Goal: Information Seeking & Learning: Learn about a topic

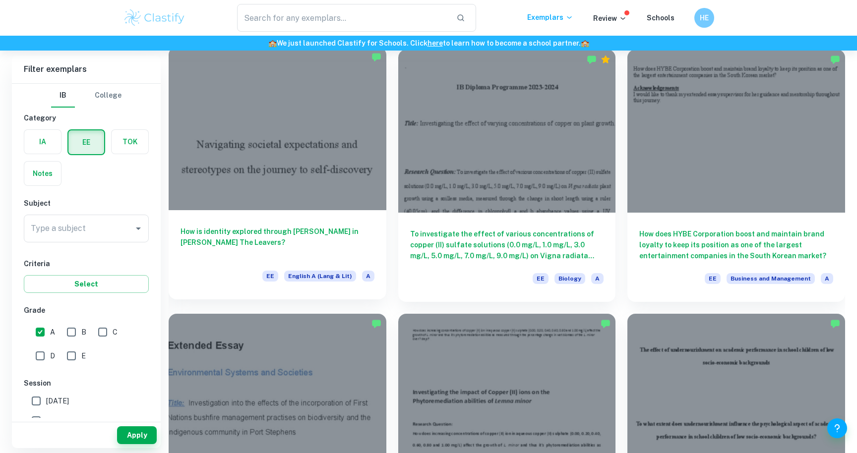
scroll to position [339, 0]
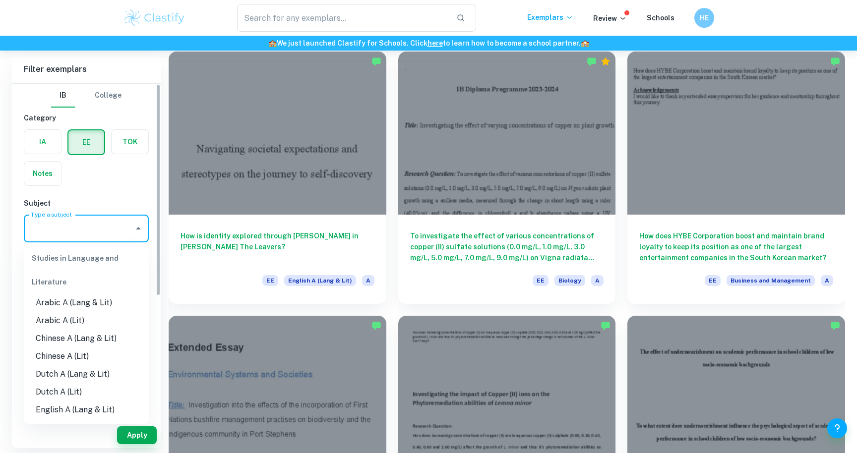
click at [95, 225] on input "Type a subject" at bounding box center [78, 228] width 101 height 19
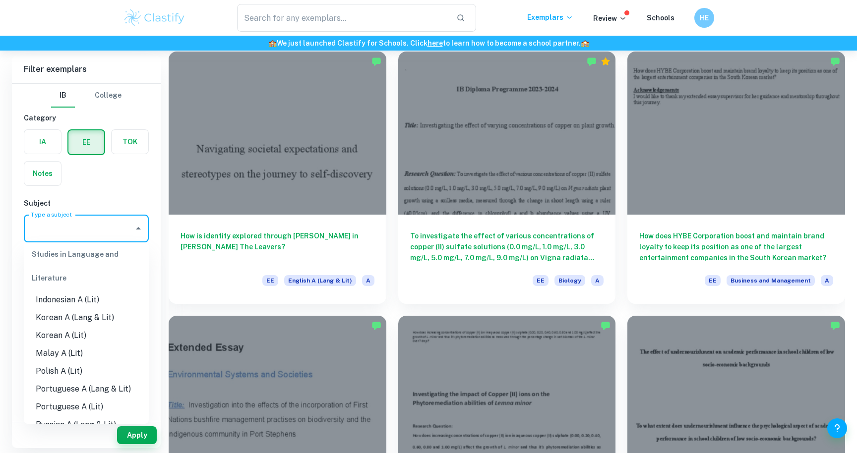
click at [108, 323] on li "Korean A (Lang & Lit)" at bounding box center [86, 318] width 125 height 18
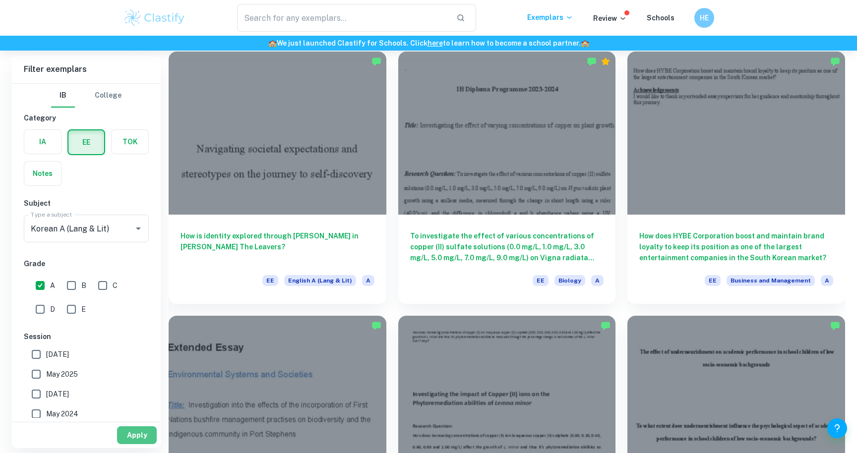
click at [133, 443] on button "Apply" at bounding box center [137, 435] width 40 height 18
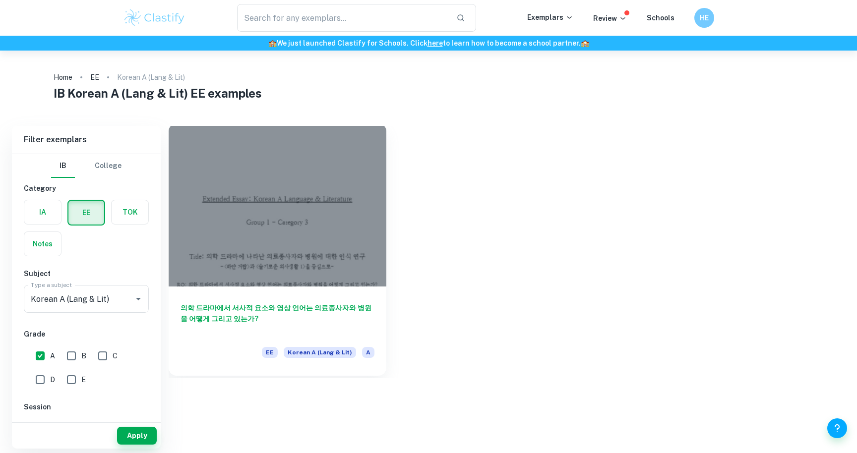
scroll to position [47, 0]
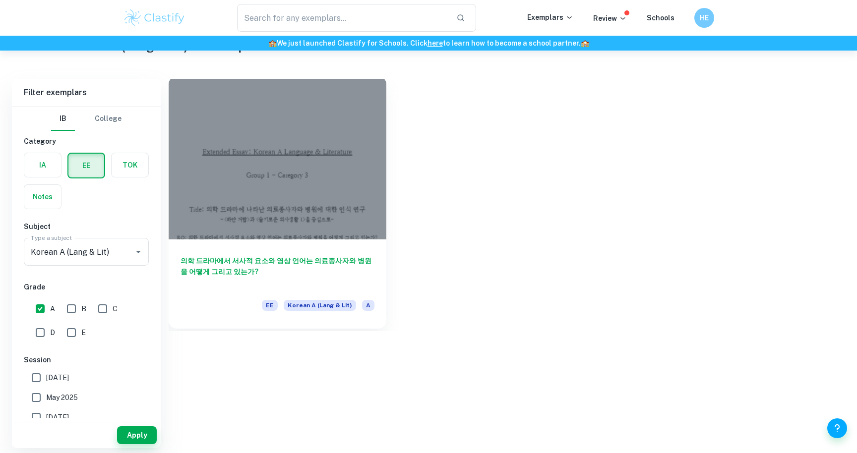
click at [232, 224] on div at bounding box center [278, 157] width 218 height 163
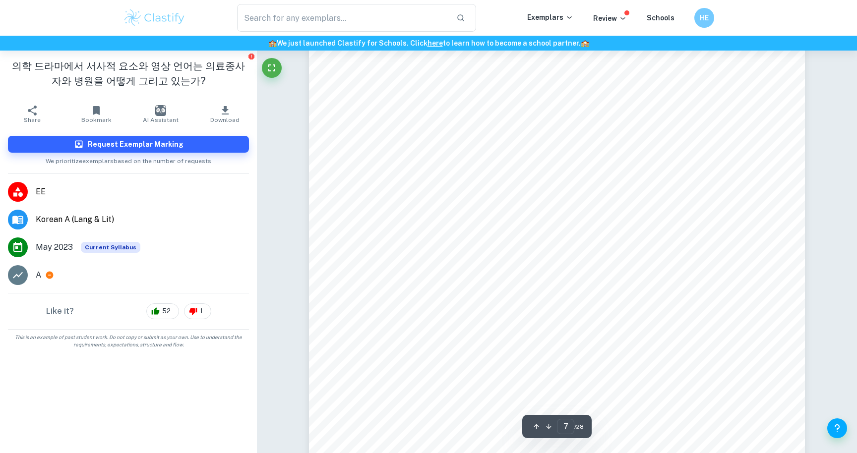
scroll to position [4598, 0]
type input "9"
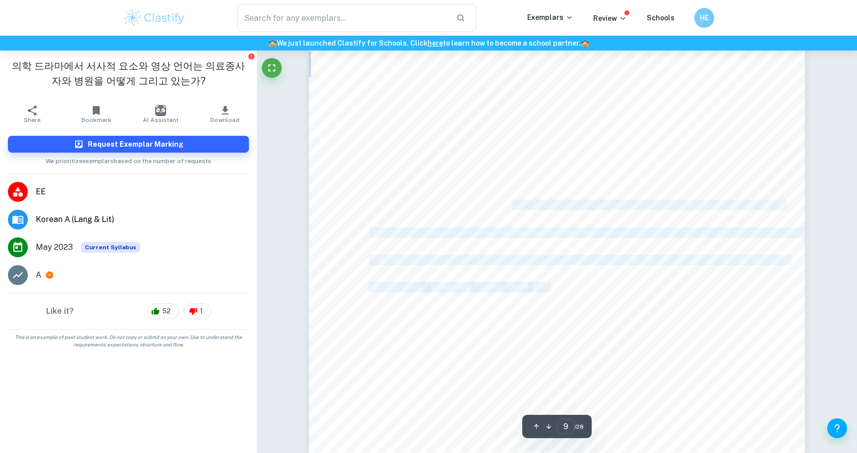
drag, startPoint x: 564, startPoint y: 290, endPoint x: 503, endPoint y: 203, distance: 106.5
click at [503, 203] on div "의학 드라마에서 주인공 의사의 조력자로서 그려지던 간호사가 [DEMOGRAPHIC_DATA] 전면에 등장하기 시작한 것도 특기할 만하다. 기존…" at bounding box center [557, 379] width 496 height 701
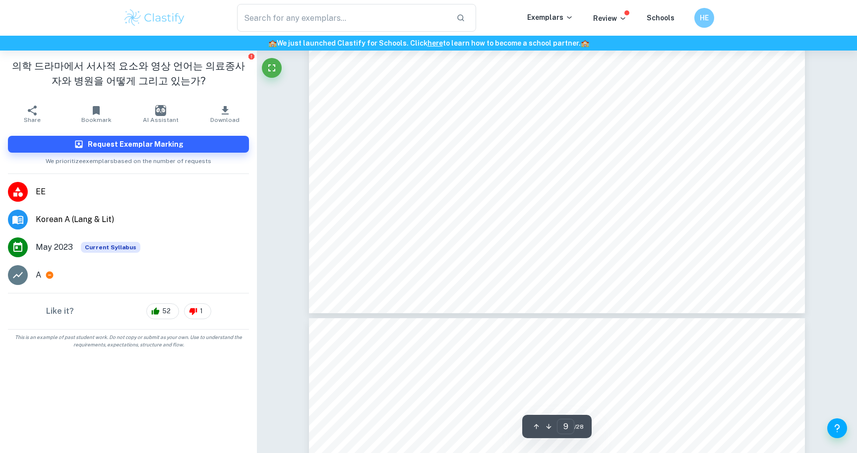
scroll to position [6229, 0]
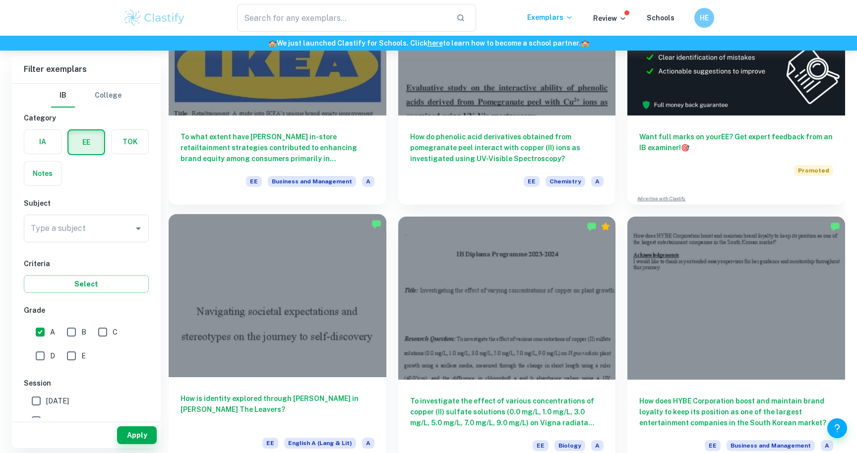
scroll to position [182, 0]
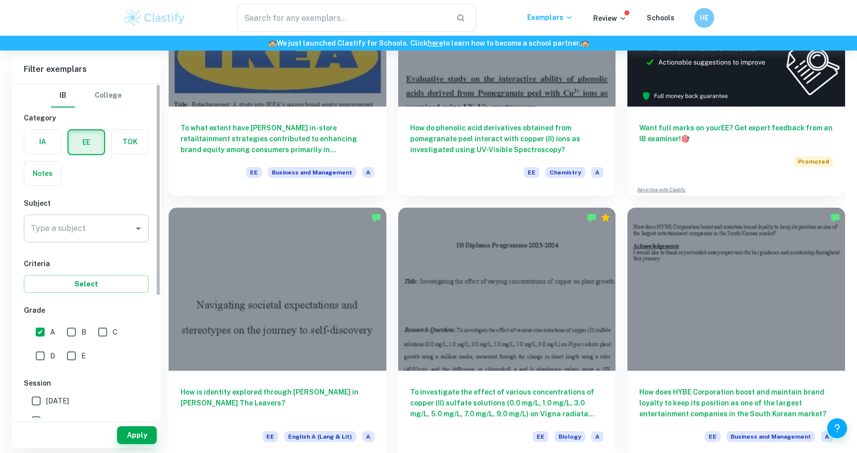
click at [99, 237] on input "Type a subject" at bounding box center [78, 228] width 101 height 19
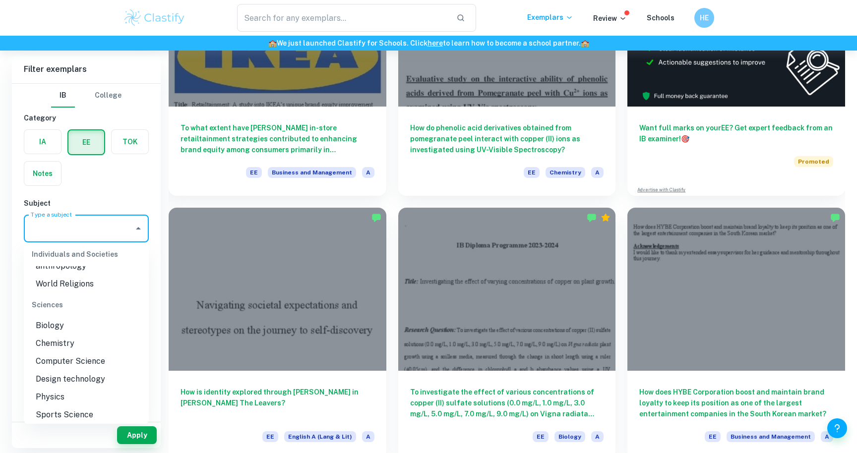
scroll to position [1081, 0]
click at [98, 370] on li "Design technology" at bounding box center [86, 376] width 125 height 18
type input "Design technology"
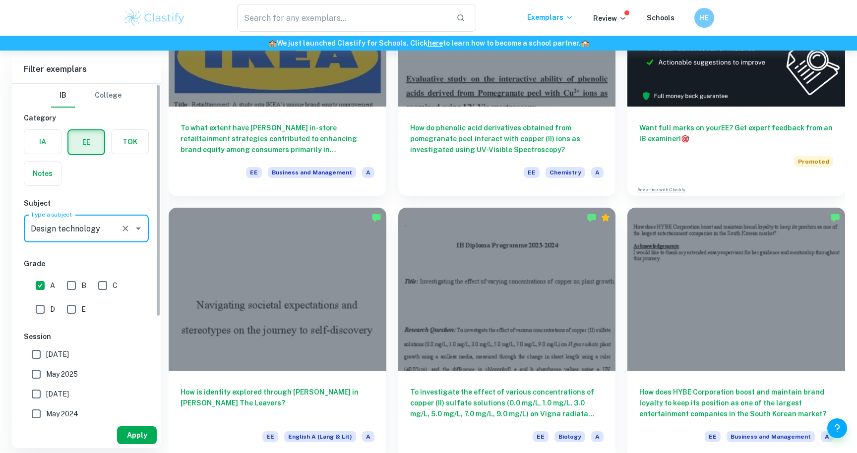
click at [134, 430] on button "Apply" at bounding box center [137, 435] width 40 height 18
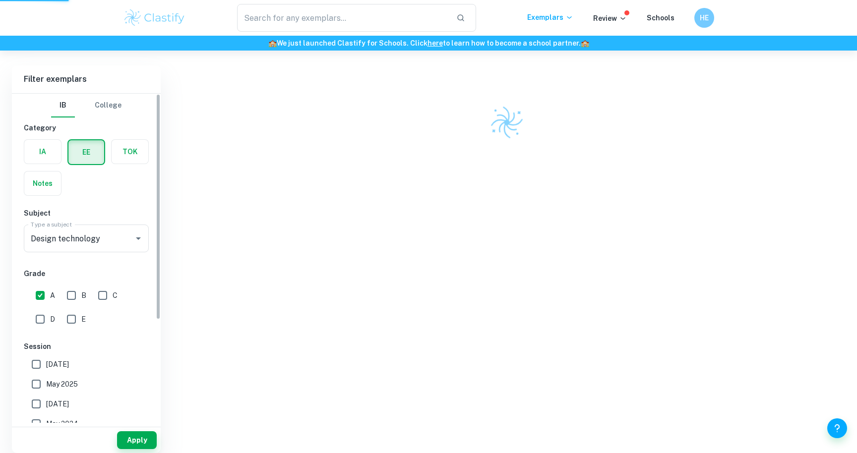
scroll to position [51, 0]
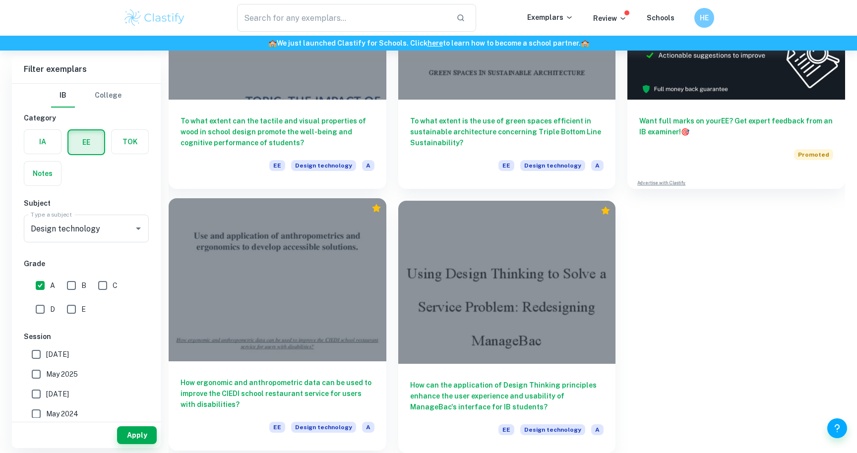
scroll to position [189, 0]
click at [375, 322] on div at bounding box center [278, 279] width 218 height 163
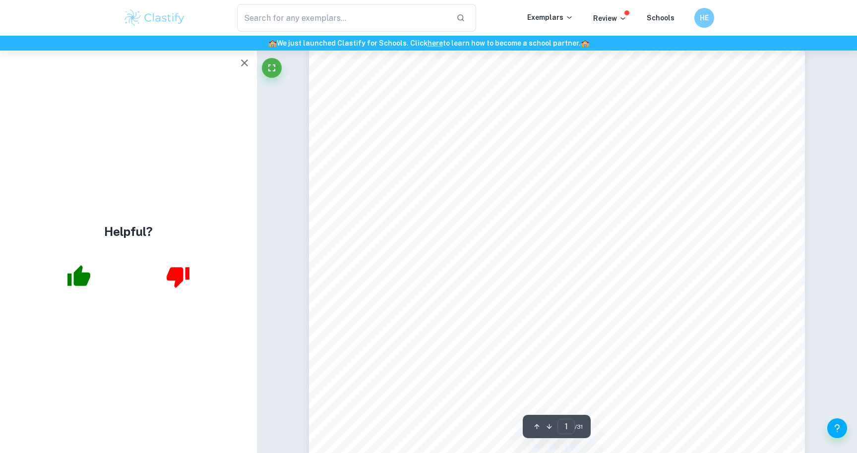
scroll to position [144, 0]
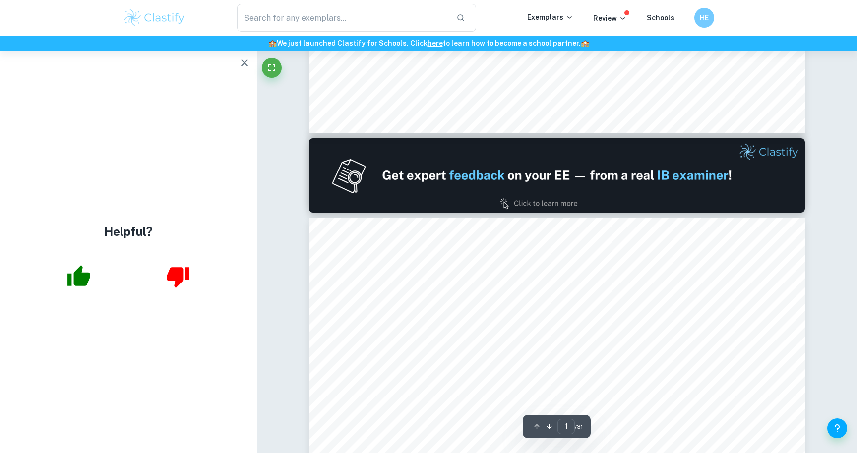
type input "2"
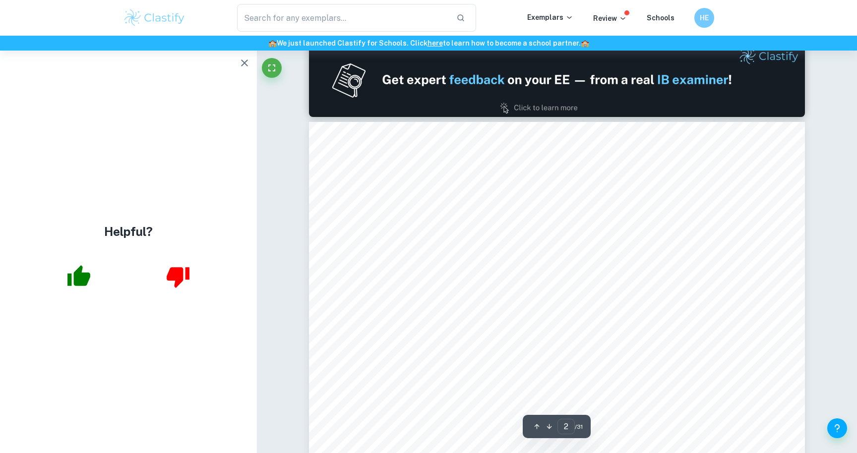
scroll to position [662, 0]
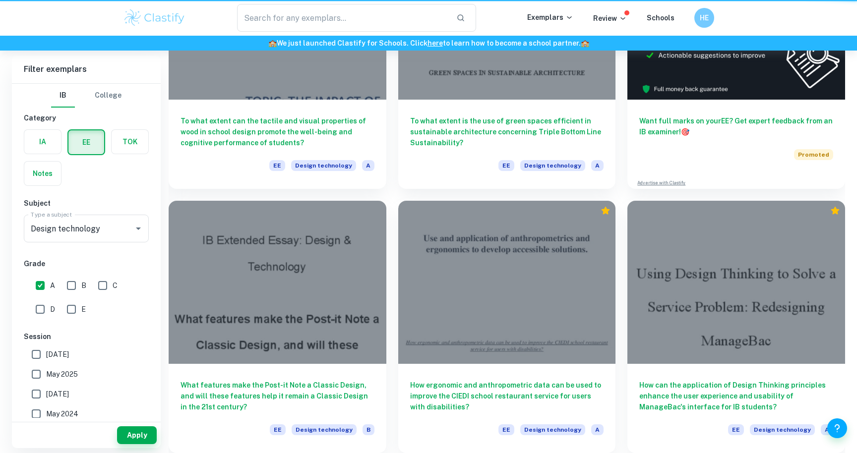
scroll to position [189, 0]
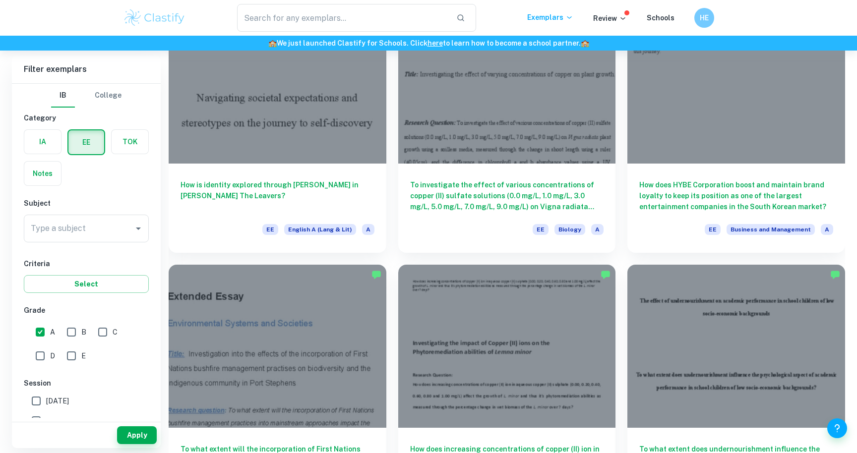
scroll to position [393, 0]
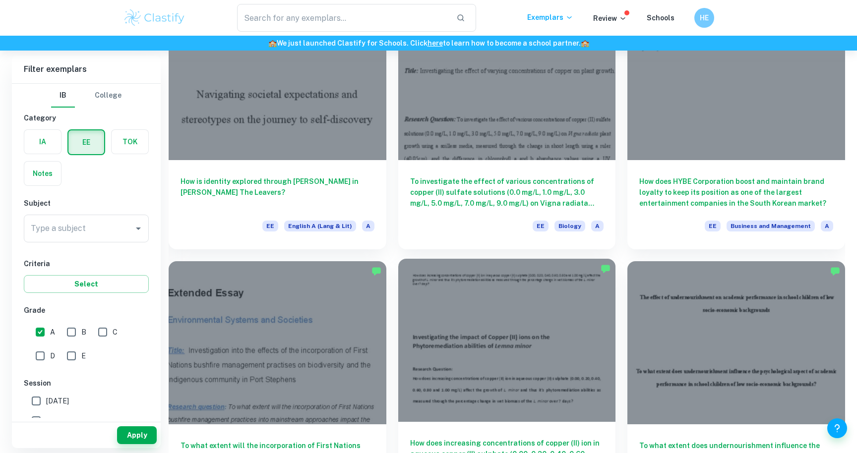
click at [468, 348] on div at bounding box center [507, 340] width 218 height 163
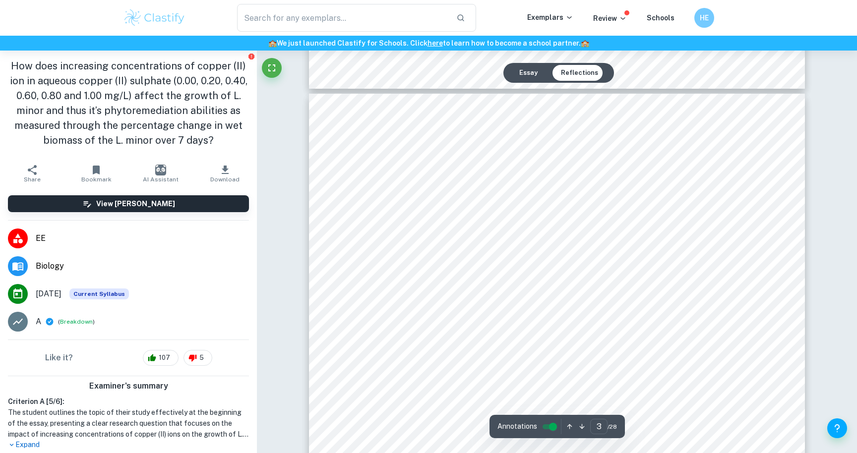
scroll to position [1322, 0]
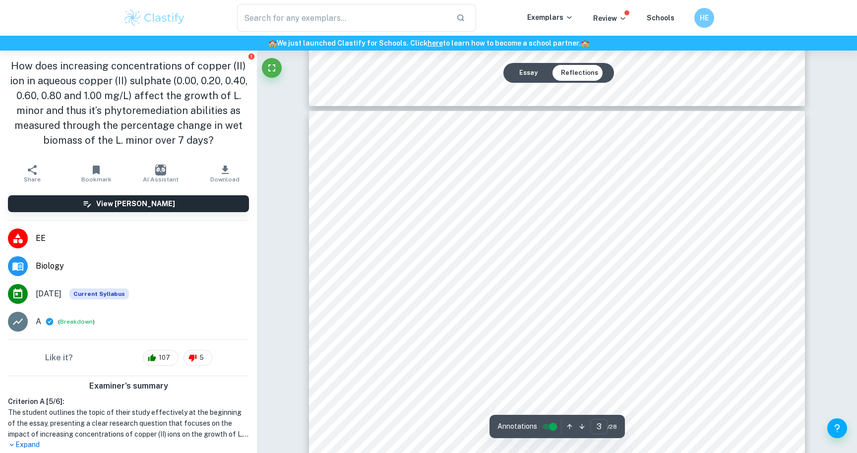
type input "2"
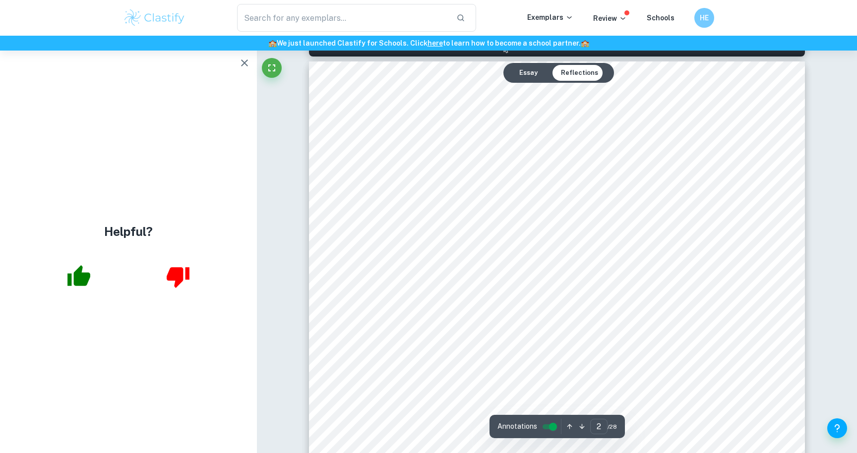
scroll to position [730, 0]
